Goal: Information Seeking & Learning: Understand process/instructions

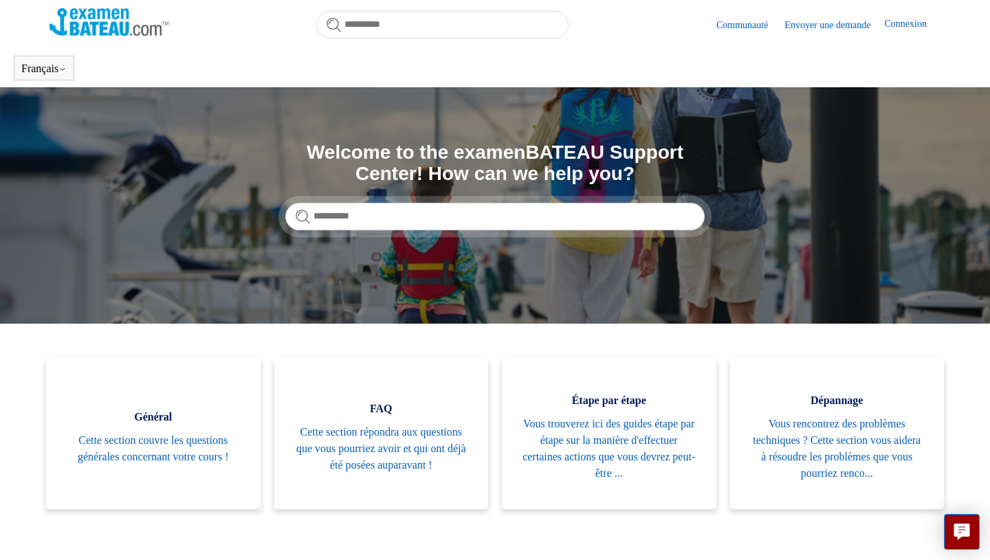
scroll to position [467, 0]
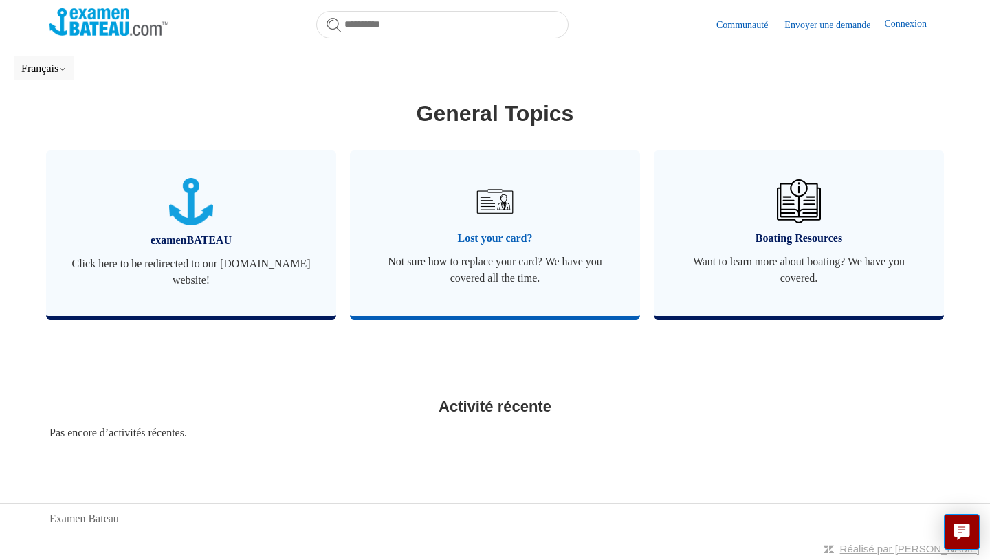
click at [507, 242] on span "Lost your card?" at bounding box center [494, 238] width 249 height 16
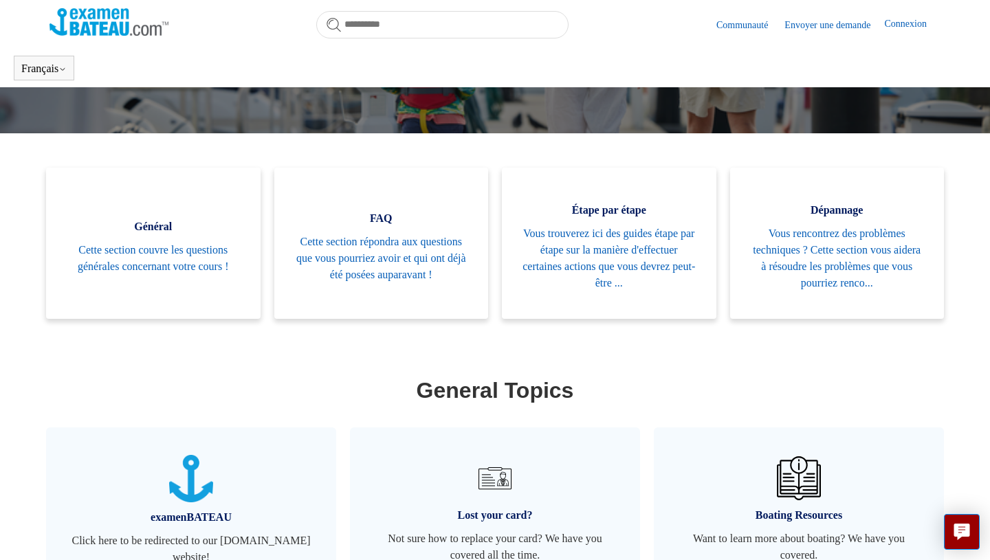
scroll to position [467, 0]
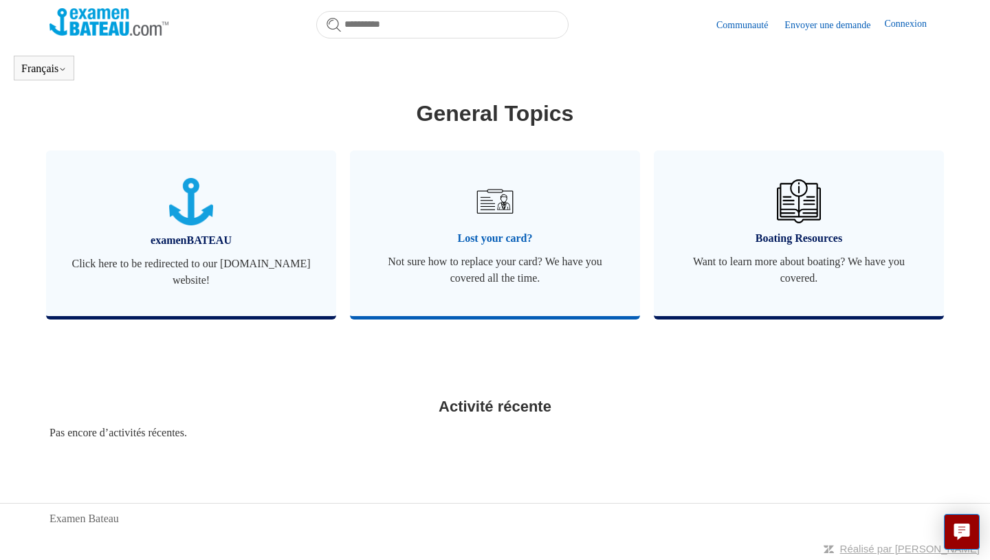
click at [510, 241] on span "Lost your card?" at bounding box center [494, 238] width 249 height 16
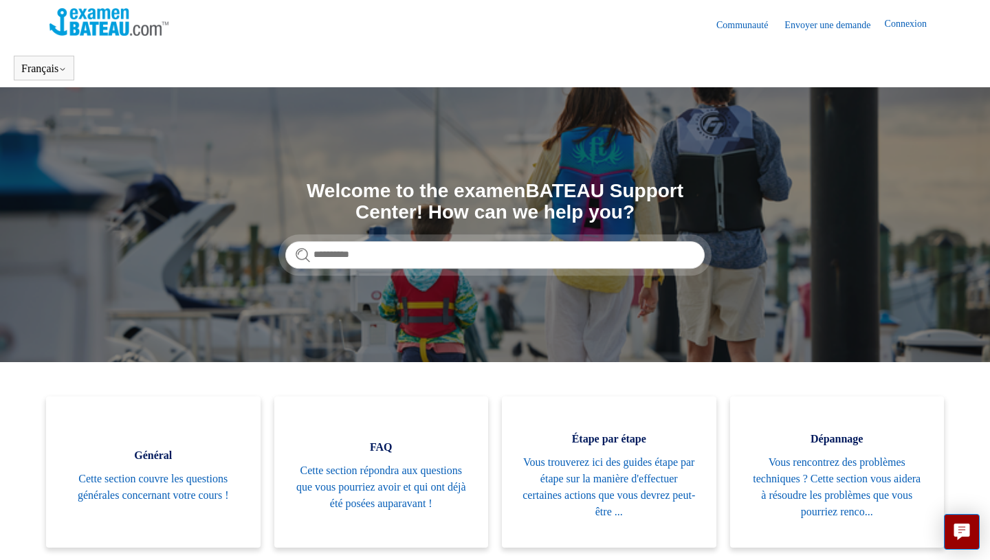
click at [840, 25] on link "Envoyer une demande" at bounding box center [834, 25] width 100 height 14
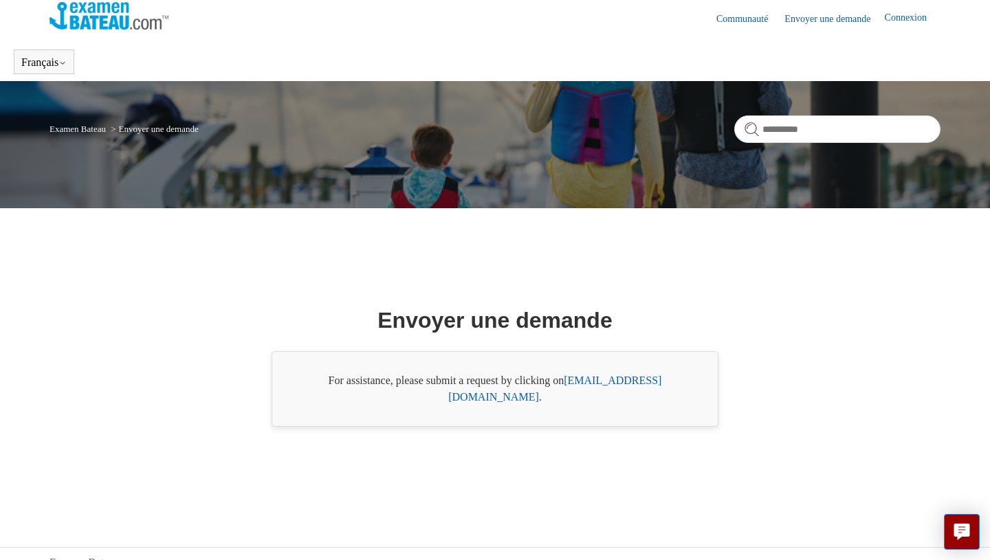
scroll to position [7, 0]
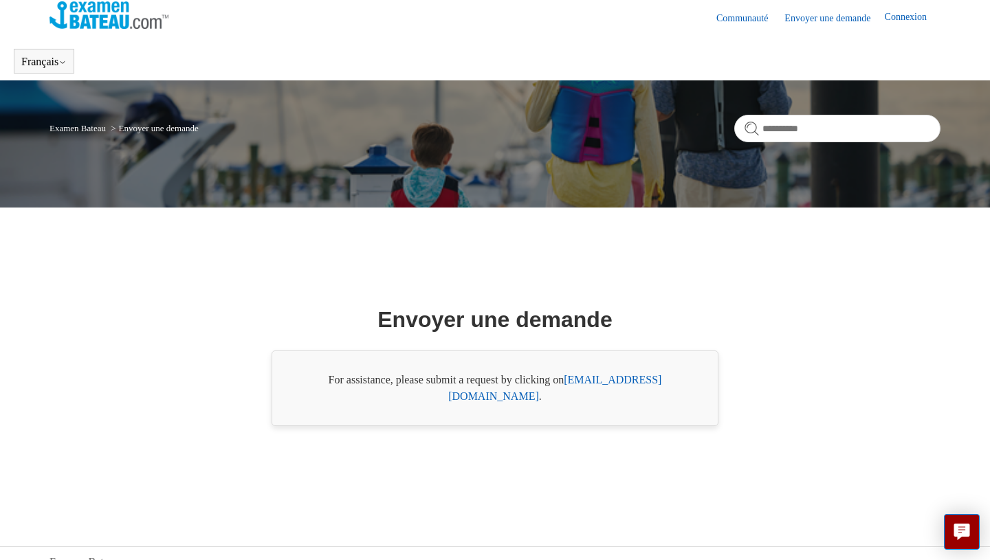
click at [103, 23] on img at bounding box center [108, 14] width 119 height 27
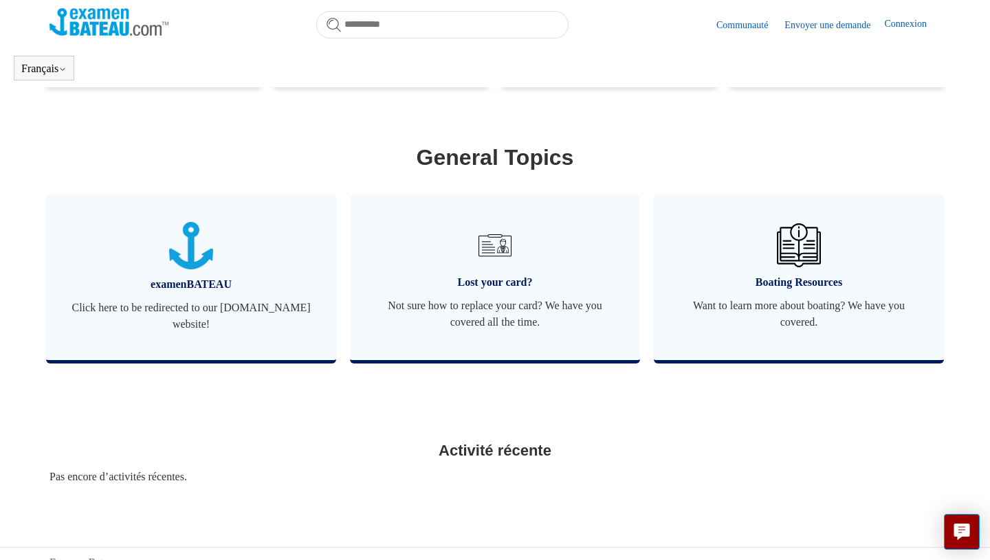
scroll to position [424, 0]
click at [505, 316] on span "Not sure how to replace your card? We have you covered all the time." at bounding box center [494, 313] width 249 height 33
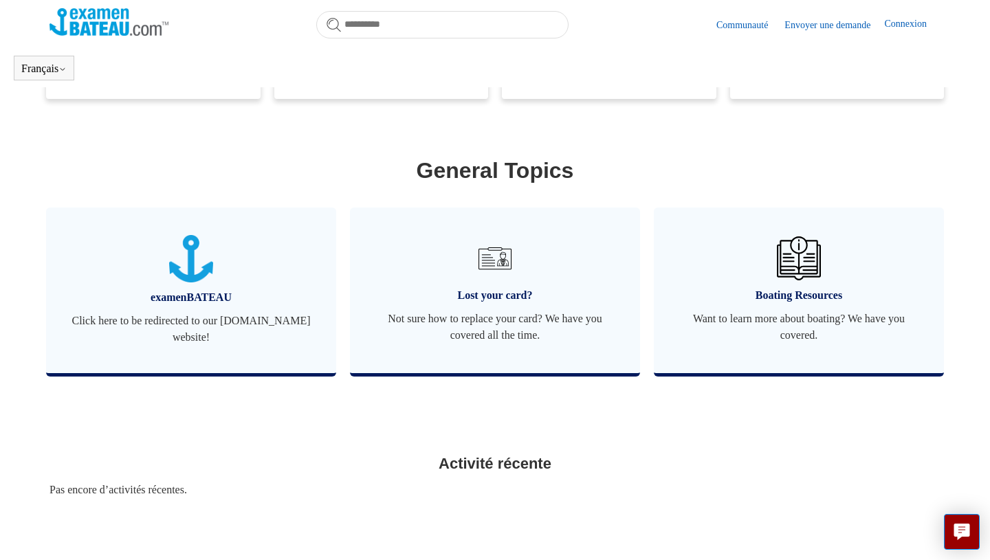
scroll to position [467, 0]
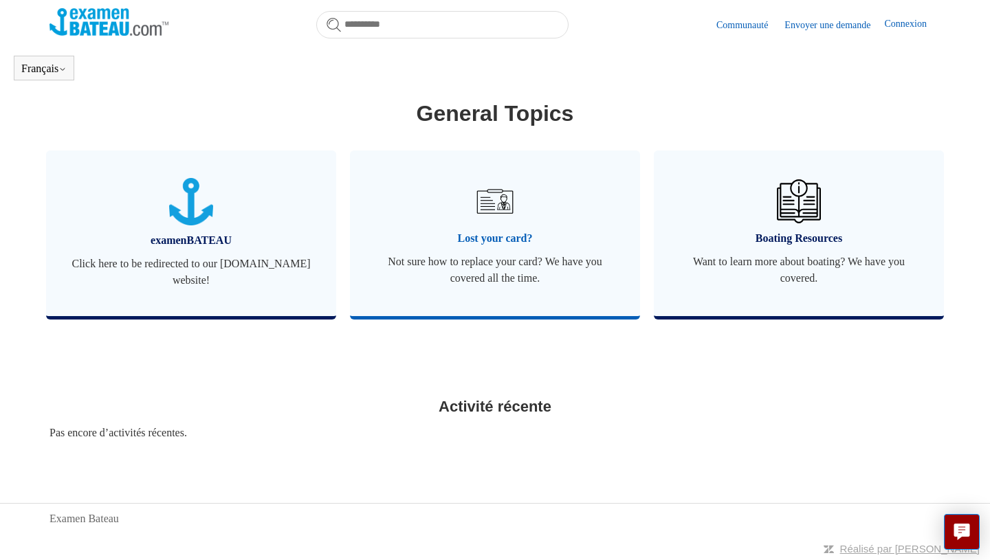
click at [500, 261] on span "Not sure how to replace your card? We have you covered all the time." at bounding box center [494, 270] width 249 height 33
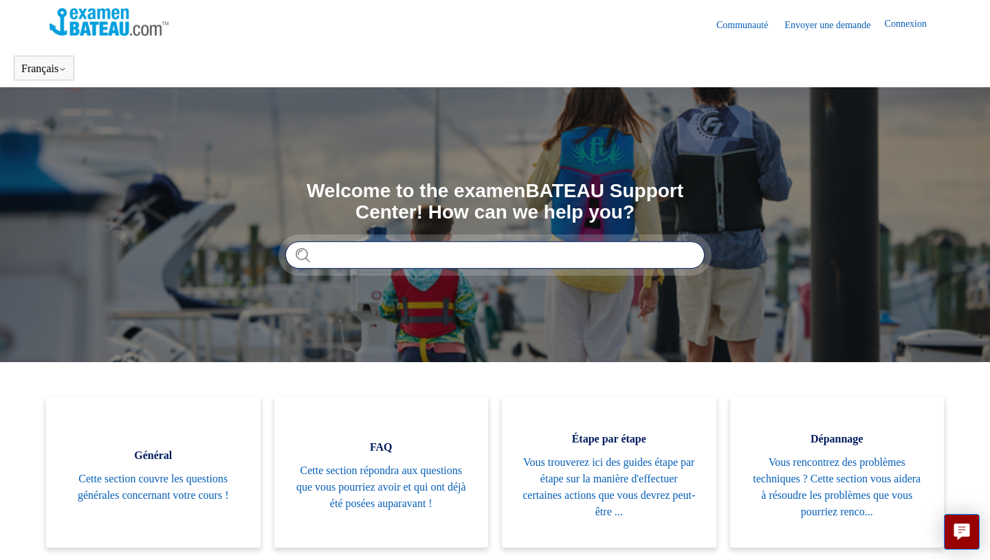
click at [500, 255] on input "Rechercher" at bounding box center [494, 254] width 419 height 27
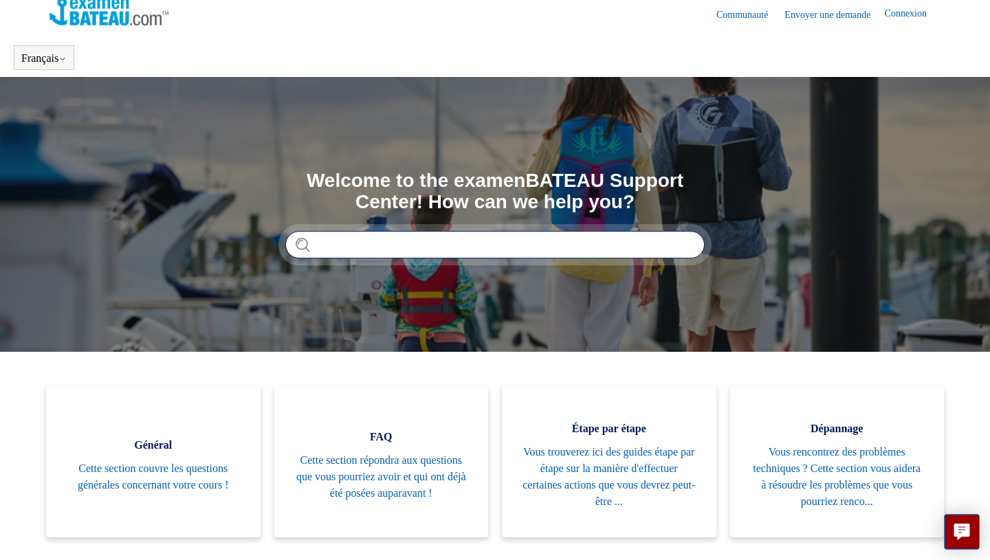
scroll to position [13, 0]
